Goal: Check status: Check status

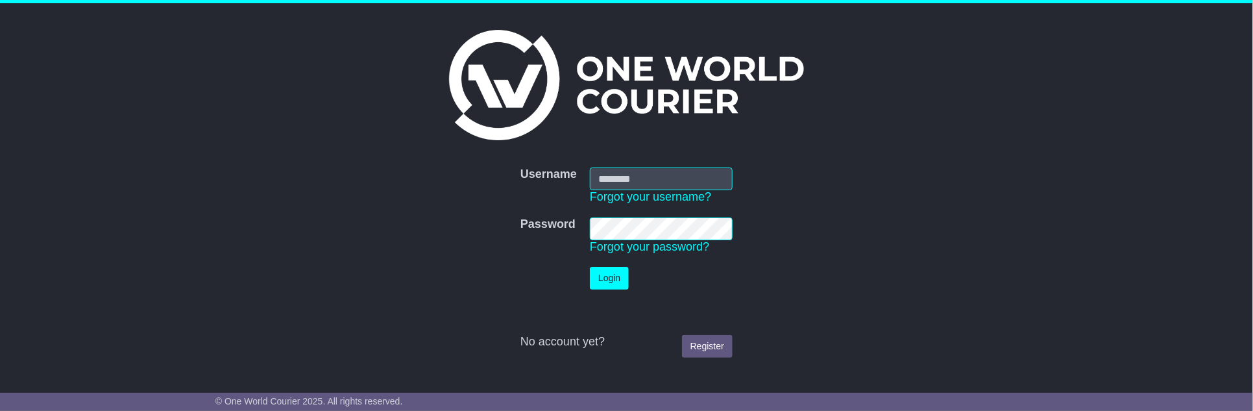
type input "**********"
click at [611, 278] on button "Login" at bounding box center [609, 278] width 39 height 23
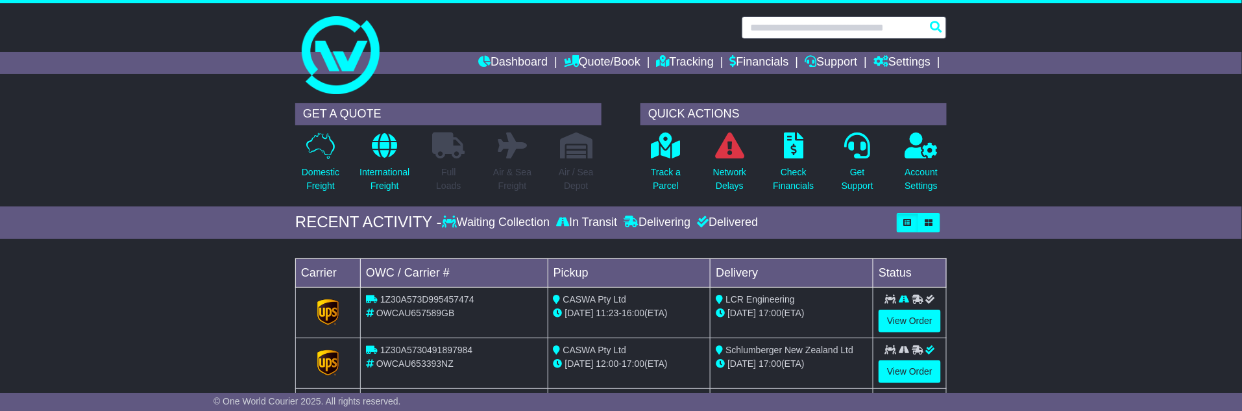
click at [860, 27] on input "text" at bounding box center [844, 27] width 205 height 23
paste input "**********"
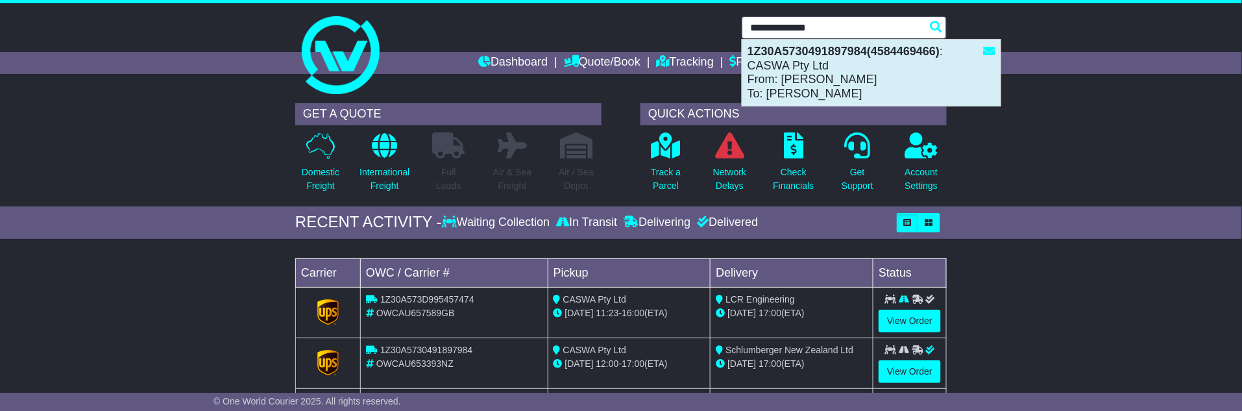
click at [811, 81] on div "1Z30A5730491897984(4584469466) : CASWA Pty Ltd From: Jodie Dickson To: Florin I…" at bounding box center [871, 73] width 258 height 66
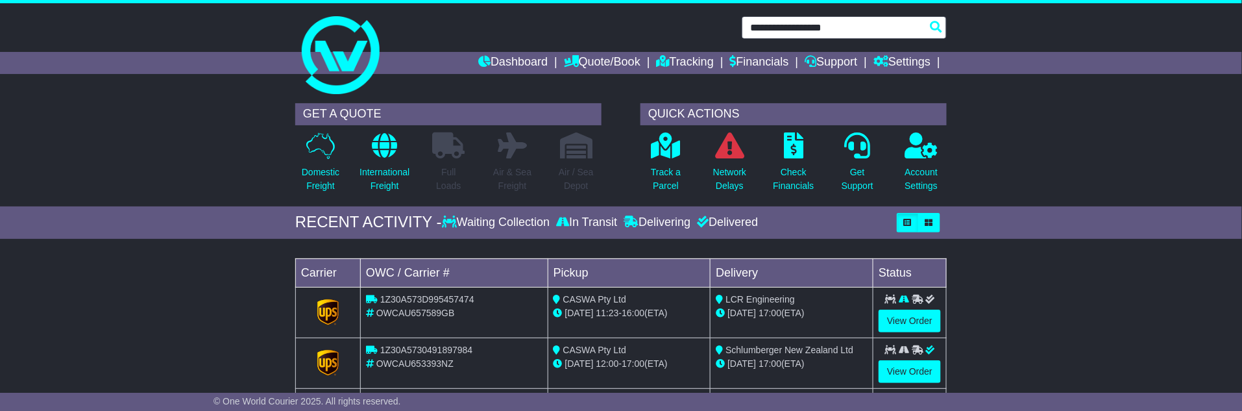
type input "**********"
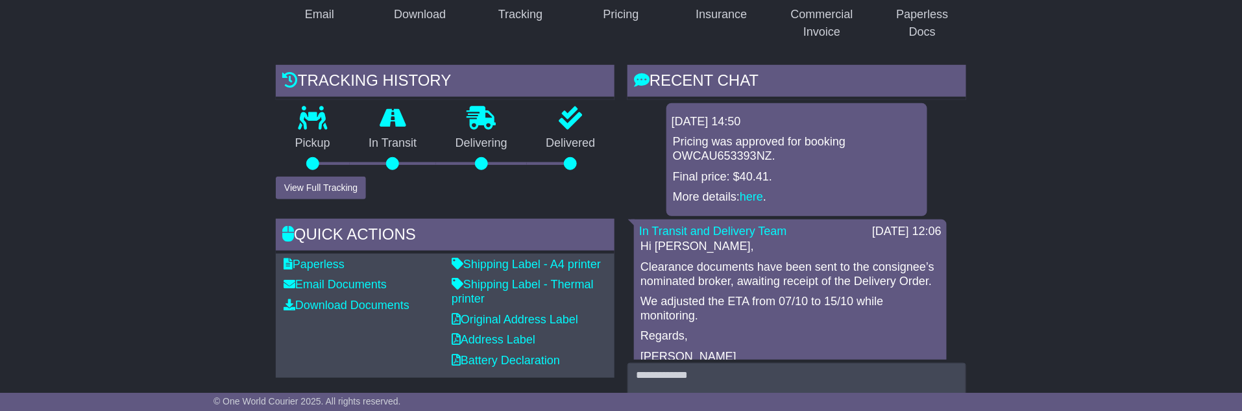
scroll to position [288, 0]
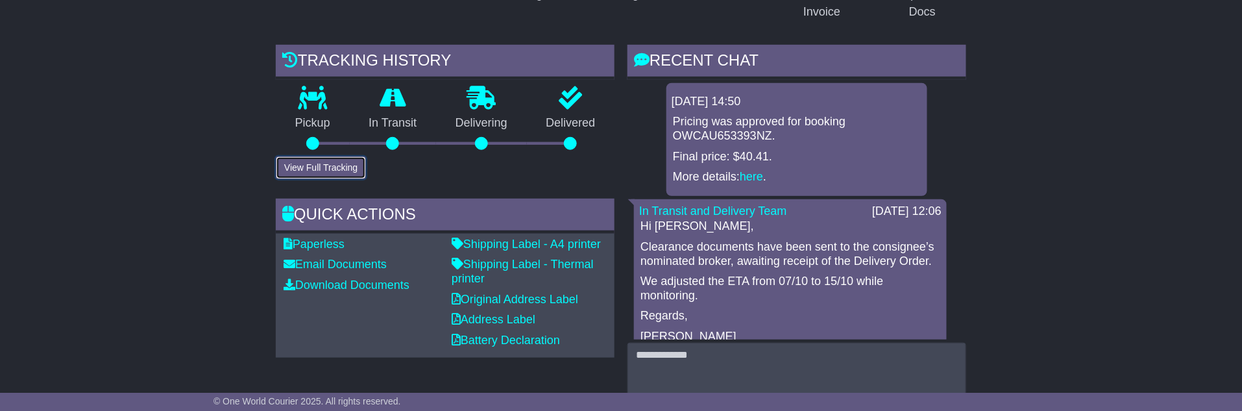
click at [310, 163] on button "View Full Tracking" at bounding box center [321, 167] width 90 height 23
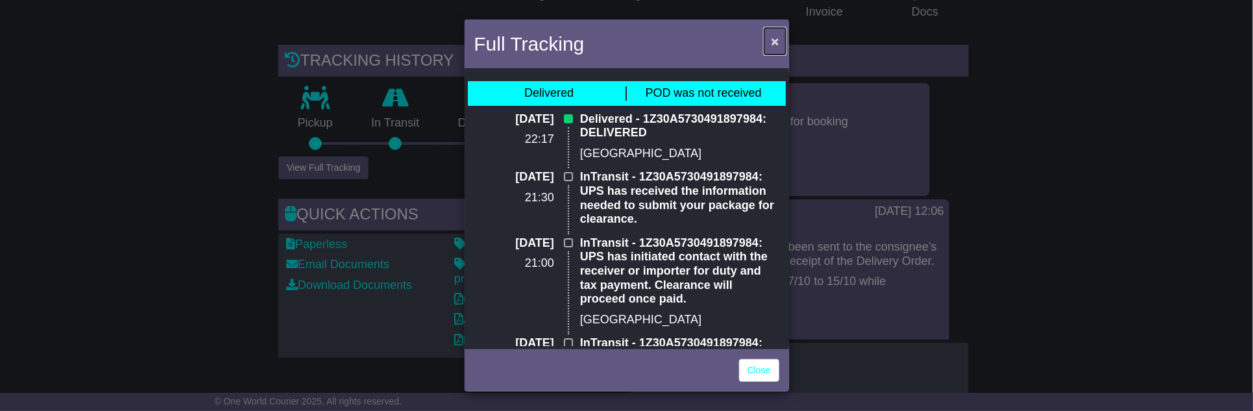
click at [776, 40] on span "×" at bounding box center [775, 41] width 8 height 15
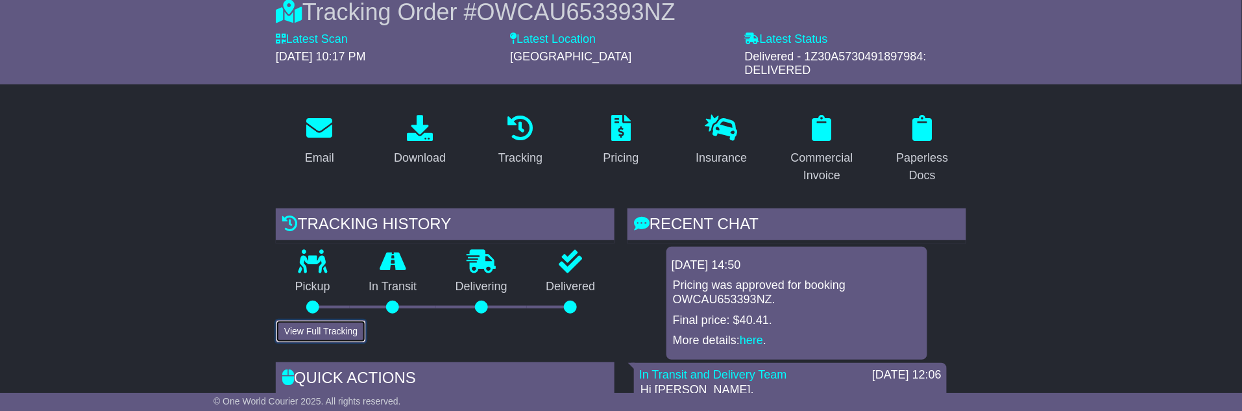
scroll to position [0, 0]
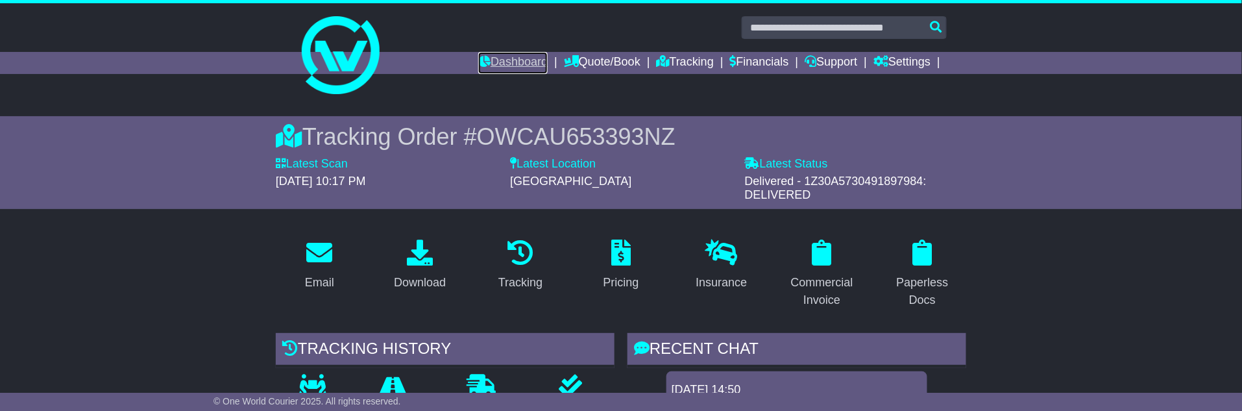
click at [503, 66] on link "Dashboard" at bounding box center [512, 63] width 69 height 22
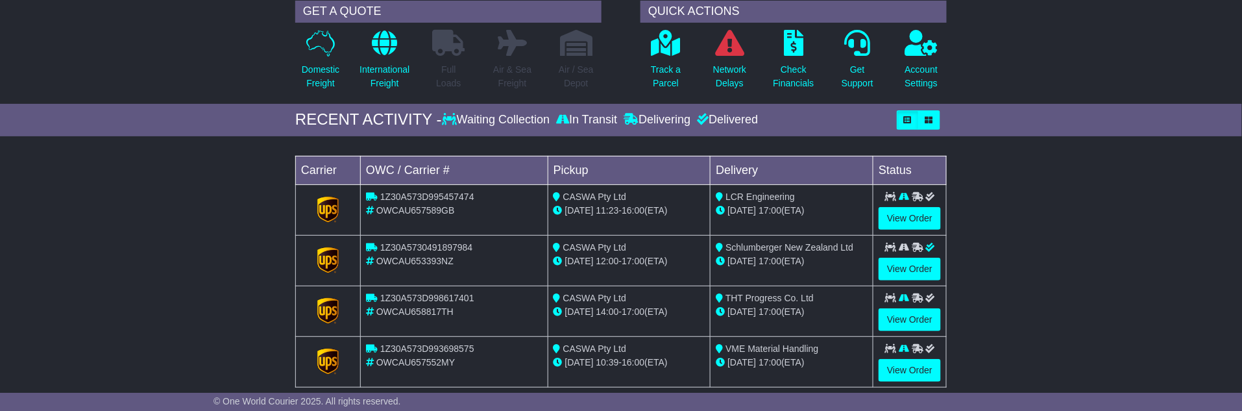
scroll to position [144, 0]
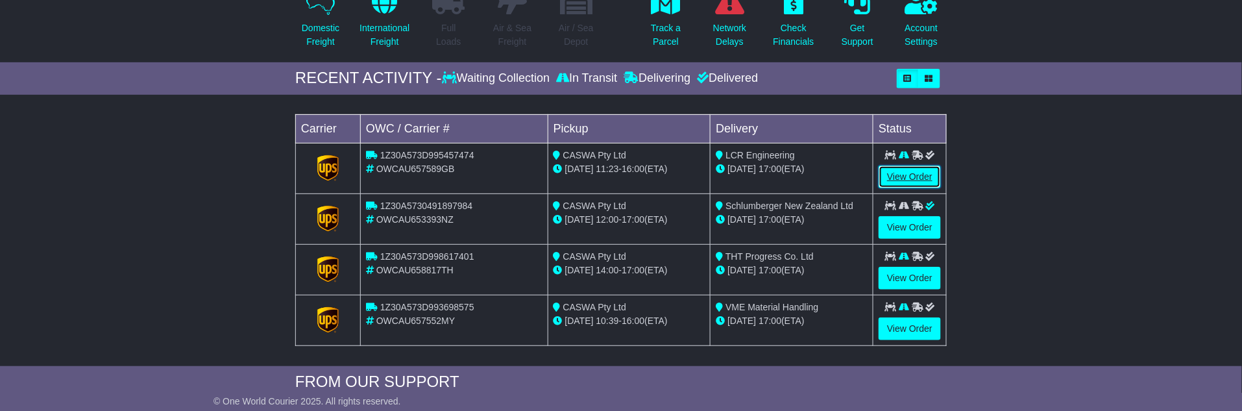
click at [924, 173] on link "View Order" at bounding box center [909, 176] width 62 height 23
click at [914, 267] on link "View Order" at bounding box center [909, 278] width 62 height 23
click at [912, 325] on link "View Order" at bounding box center [909, 328] width 62 height 23
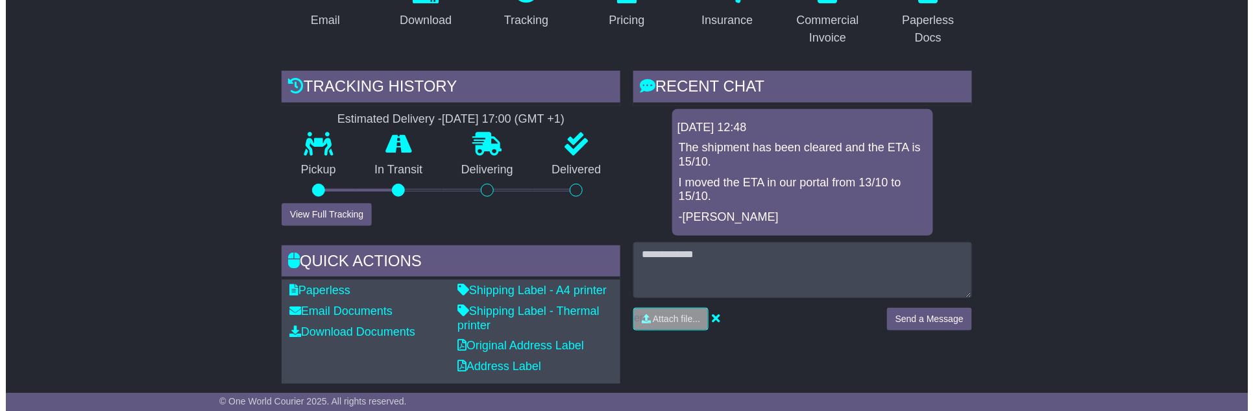
scroll to position [288, 0]
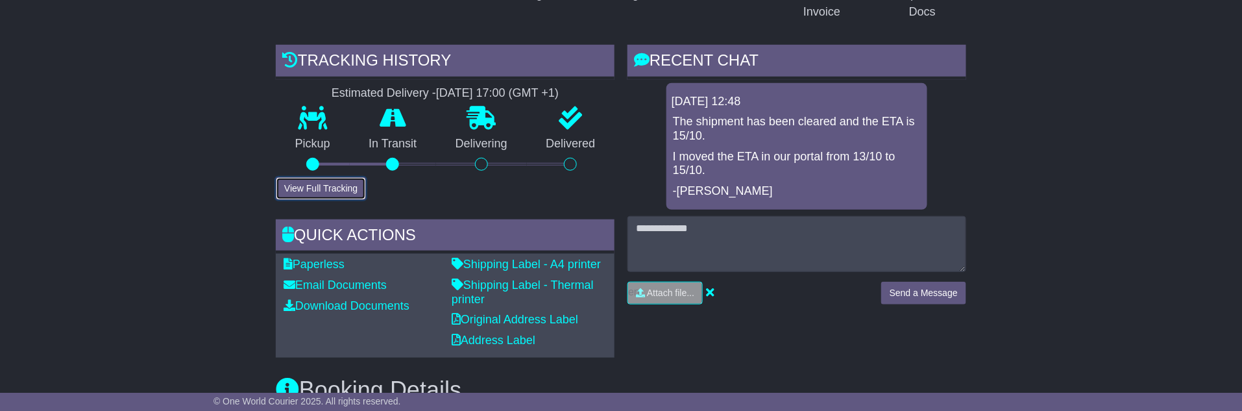
click at [331, 179] on button "View Full Tracking" at bounding box center [321, 188] width 90 height 23
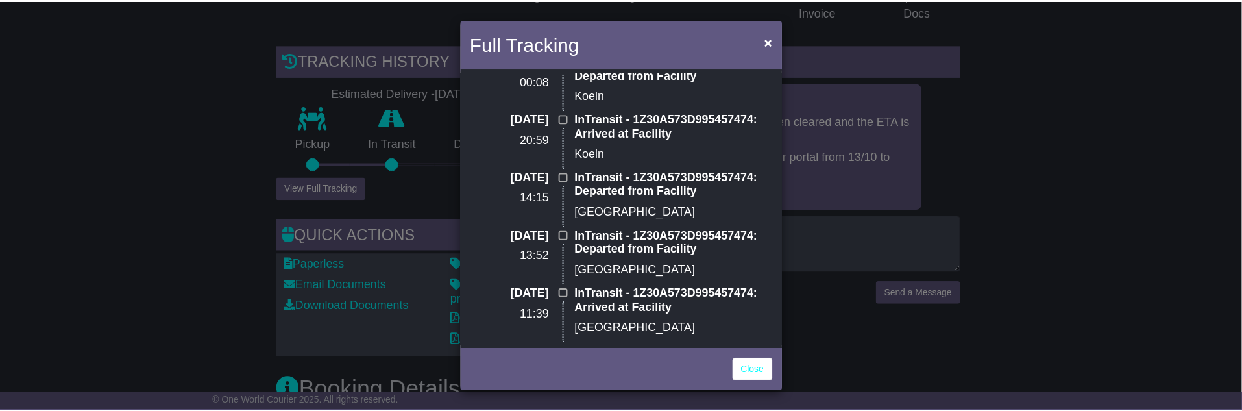
scroll to position [0, 0]
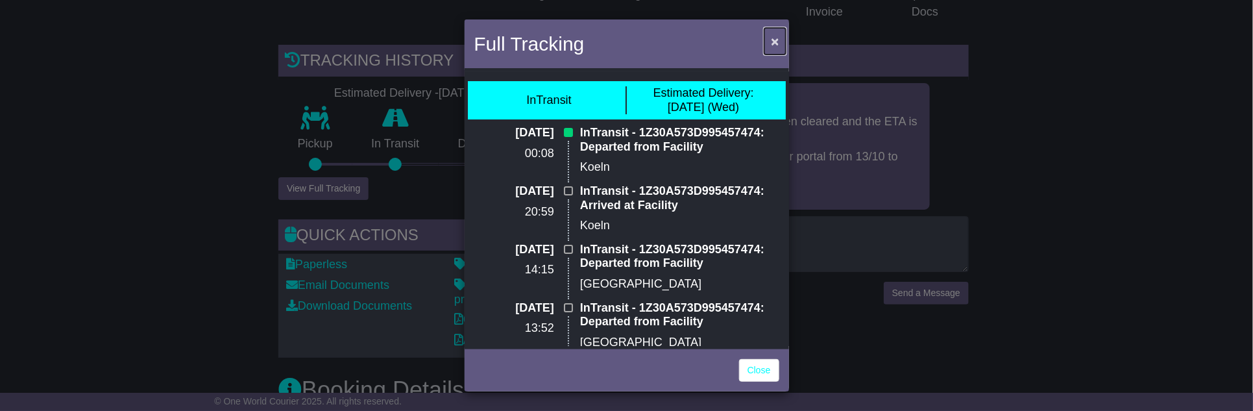
click at [775, 37] on span "×" at bounding box center [775, 41] width 8 height 15
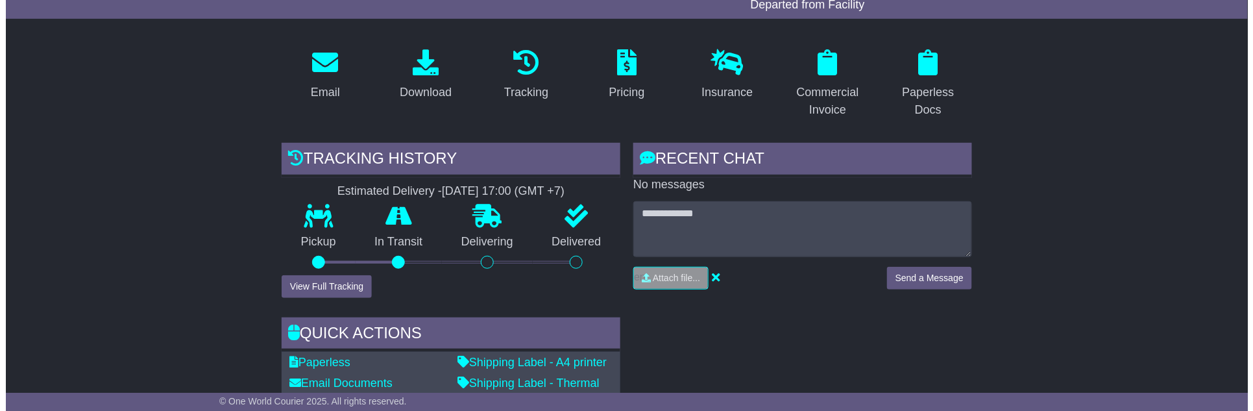
scroll to position [216, 0]
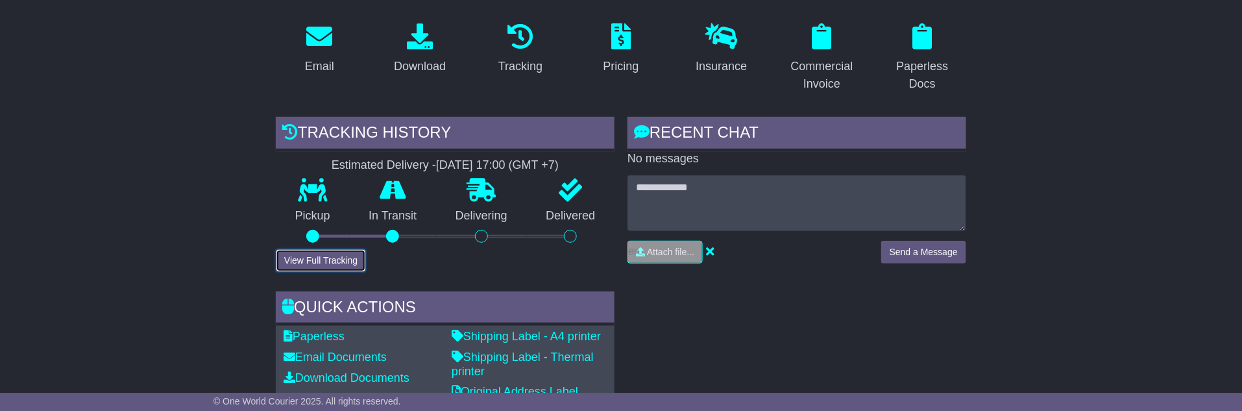
click at [330, 250] on button "View Full Tracking" at bounding box center [321, 260] width 90 height 23
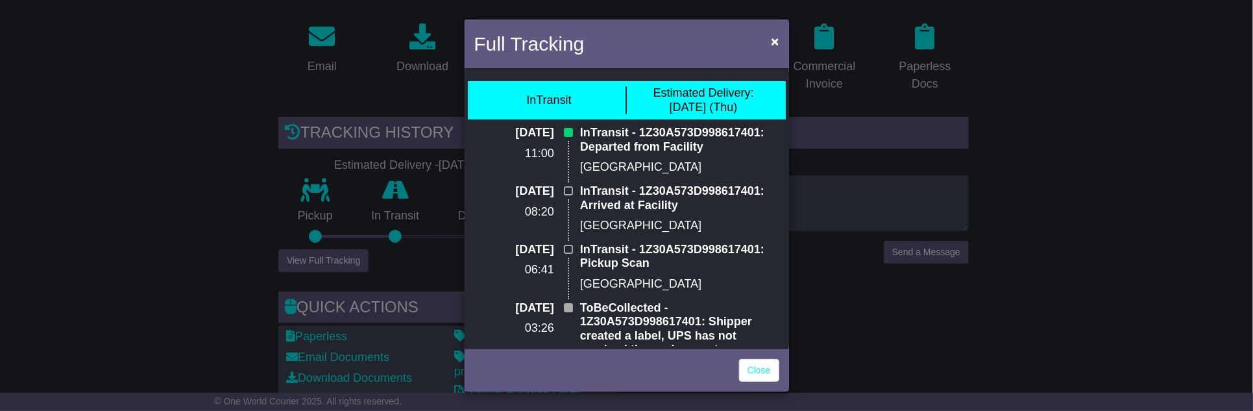
scroll to position [29, 0]
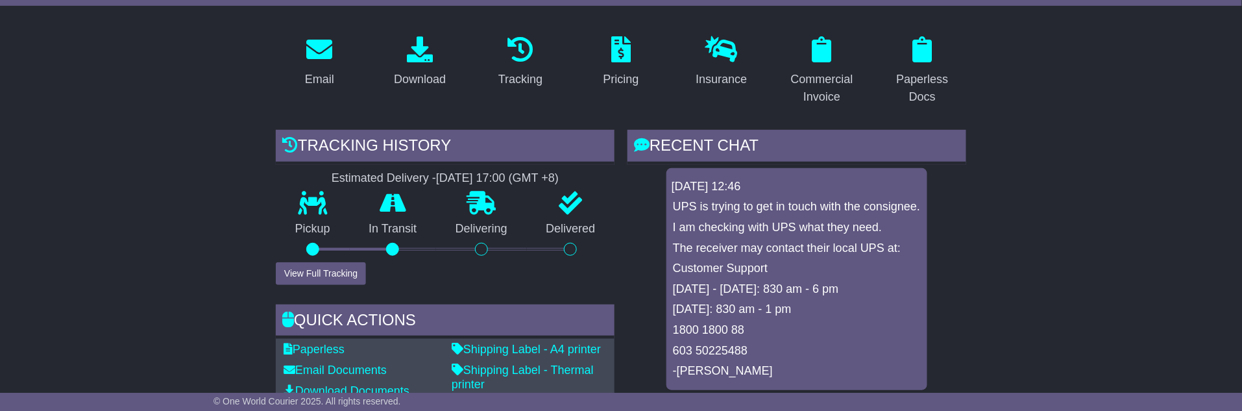
scroll to position [216, 0]
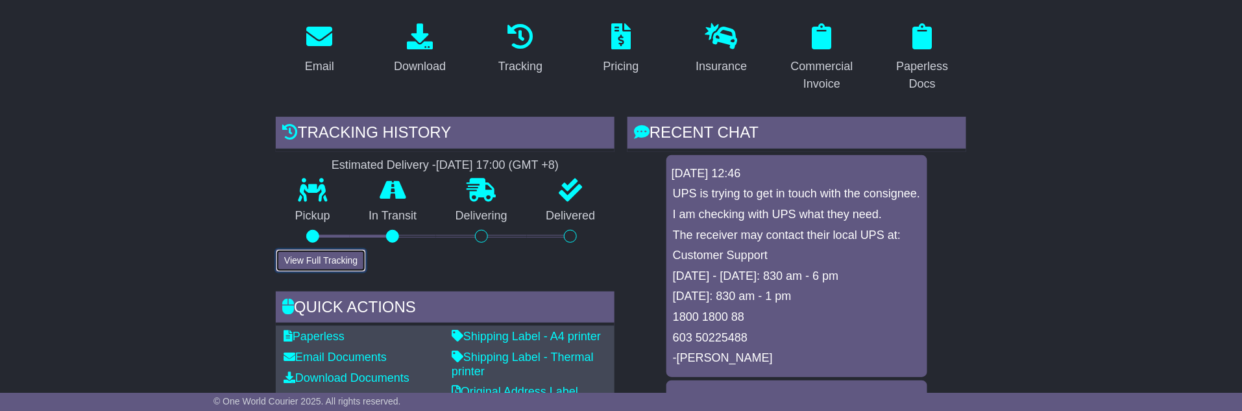
click at [343, 254] on button "View Full Tracking" at bounding box center [321, 260] width 90 height 23
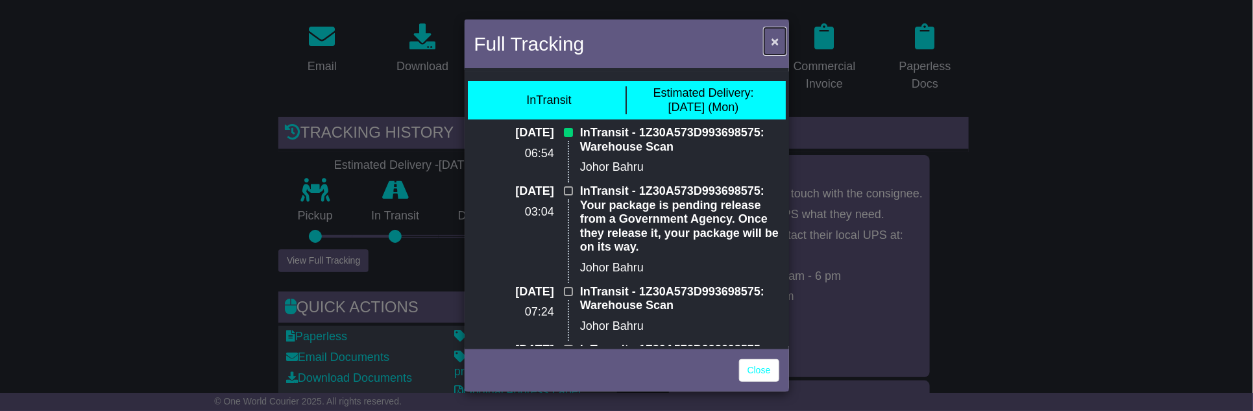
click at [777, 38] on span "×" at bounding box center [775, 41] width 8 height 15
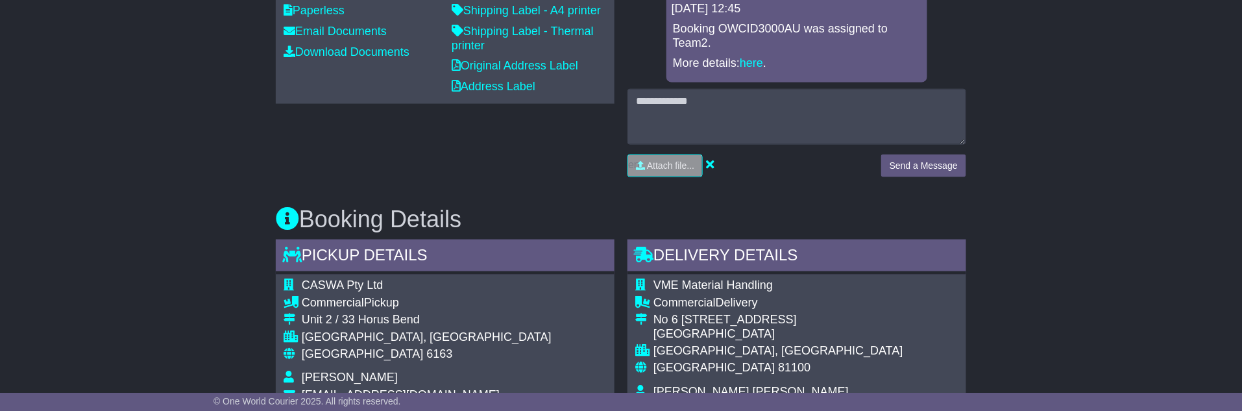
scroll to position [576, 0]
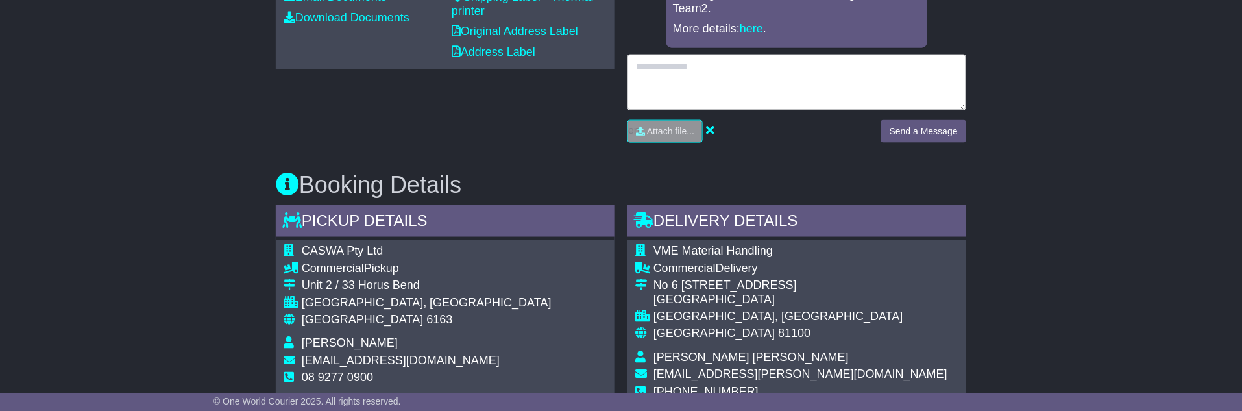
click at [676, 79] on textarea at bounding box center [796, 82] width 339 height 56
type textarea "**********"
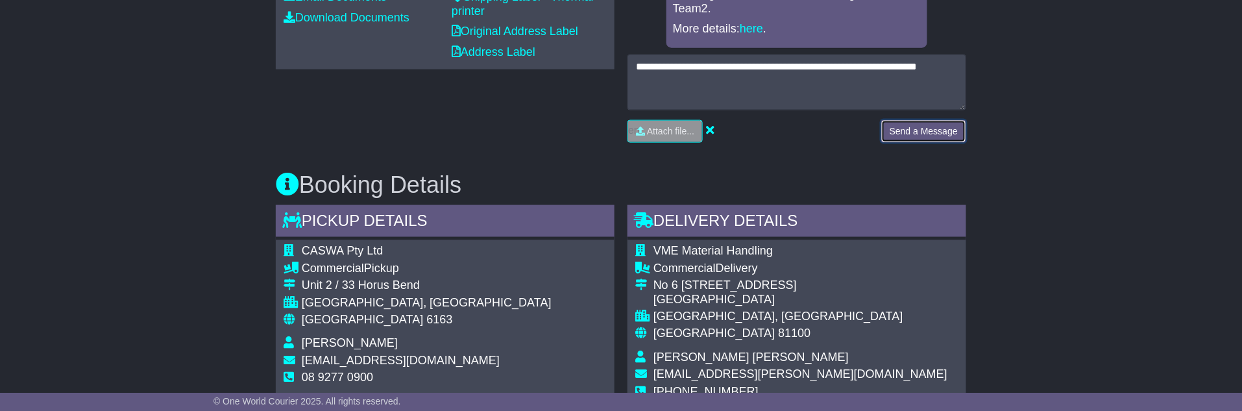
click at [921, 127] on button "Send a Message" at bounding box center [923, 131] width 85 height 23
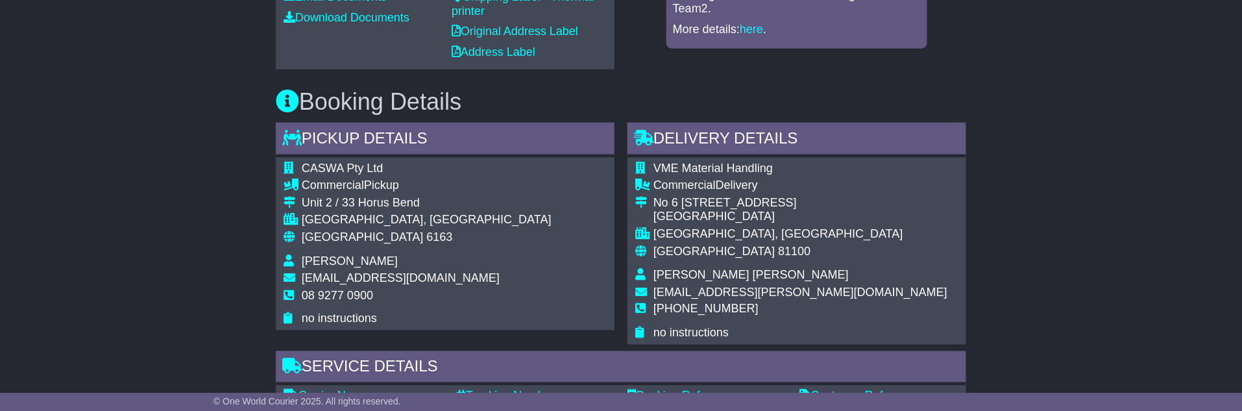
scroll to position [79, 0]
